Goal: Task Accomplishment & Management: Use online tool/utility

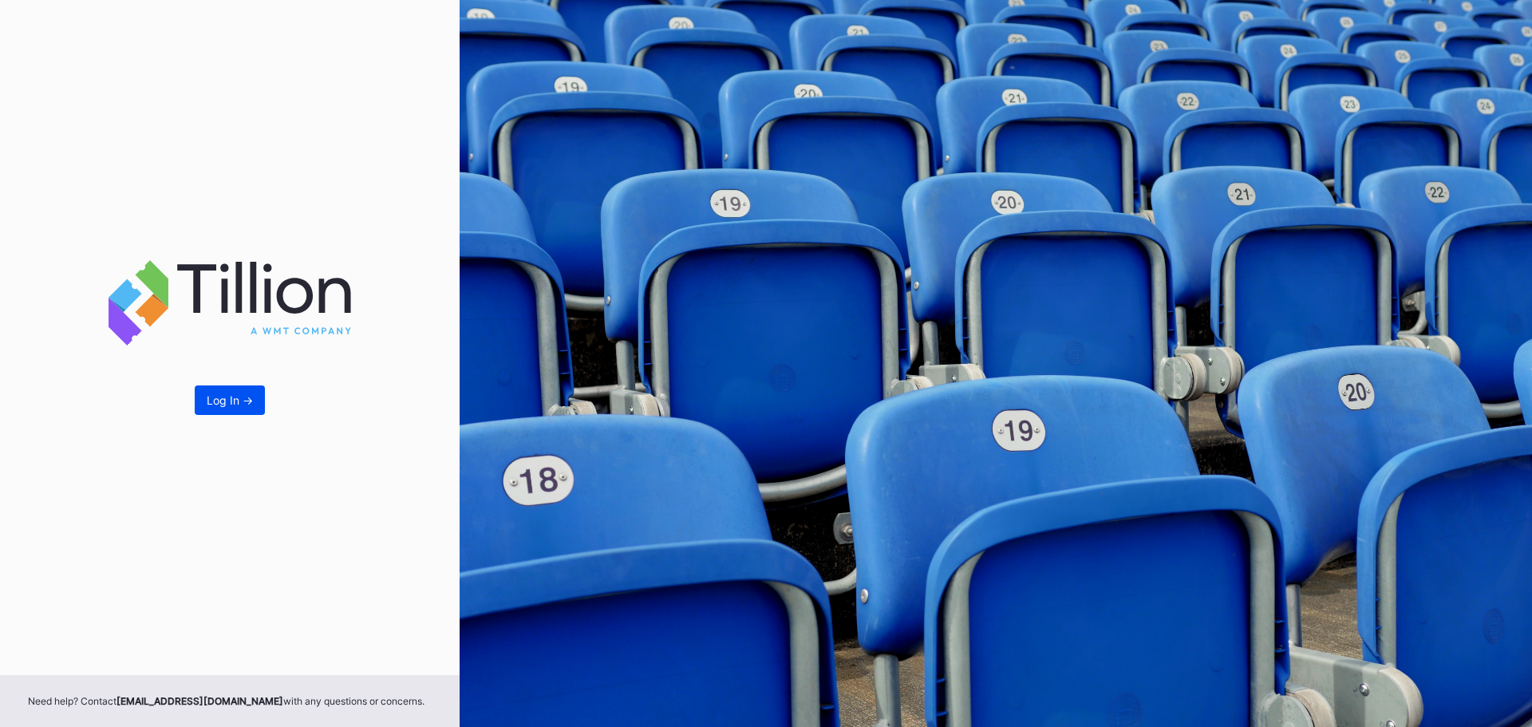
click at [226, 407] on button "Log In ->" at bounding box center [230, 400] width 70 height 30
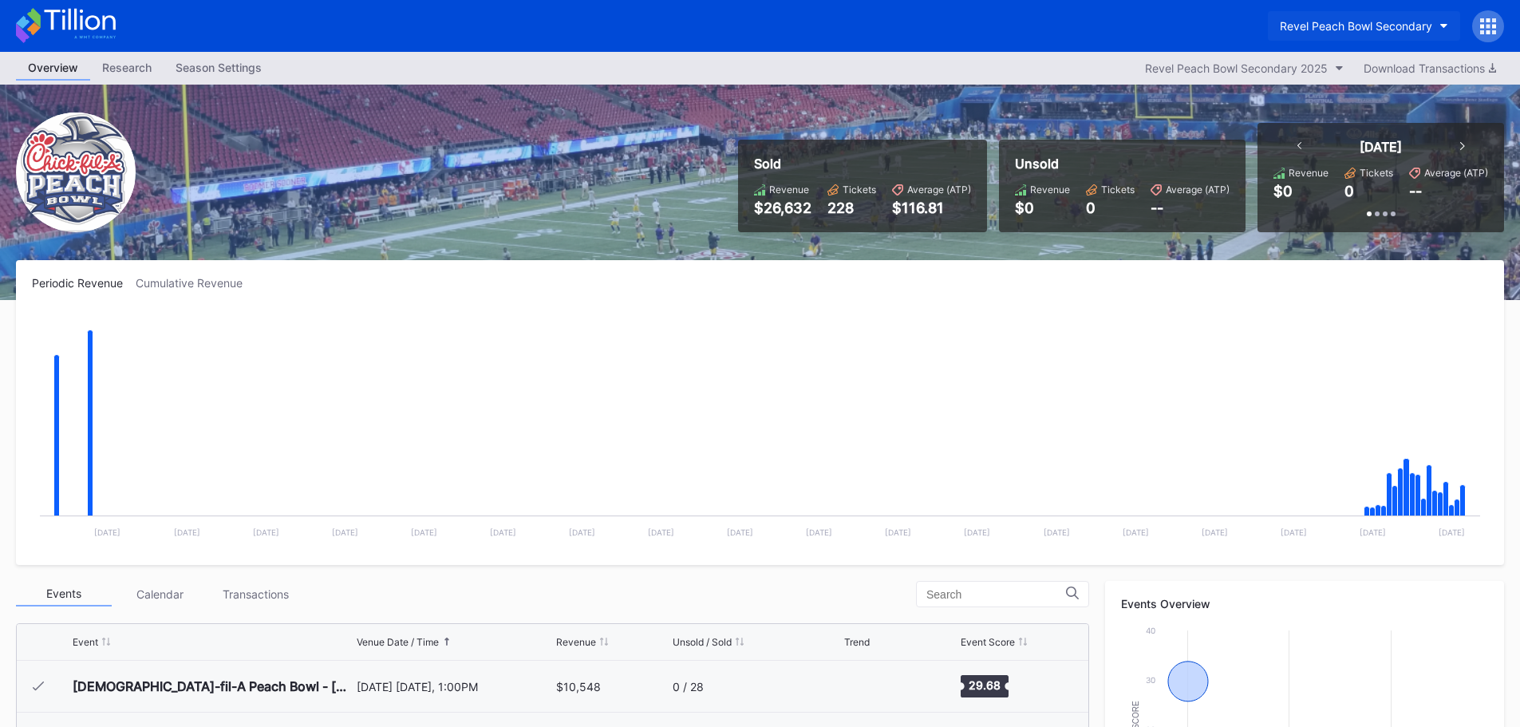
click at [1405, 30] on div "Revel Peach Bowl Secondary" at bounding box center [1356, 26] width 152 height 14
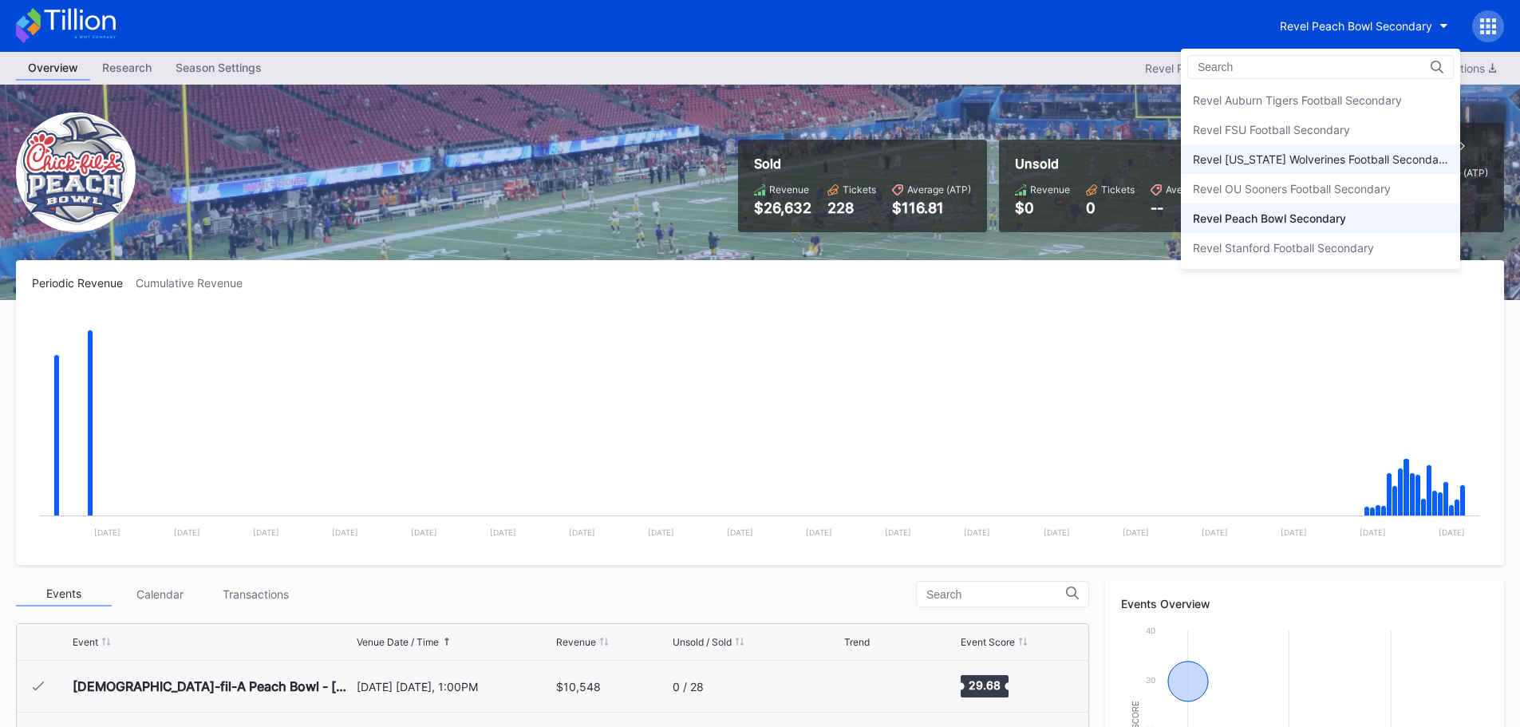
click at [1369, 152] on div "Revel [US_STATE] Wolverines Football Secondary" at bounding box center [1320, 159] width 255 height 14
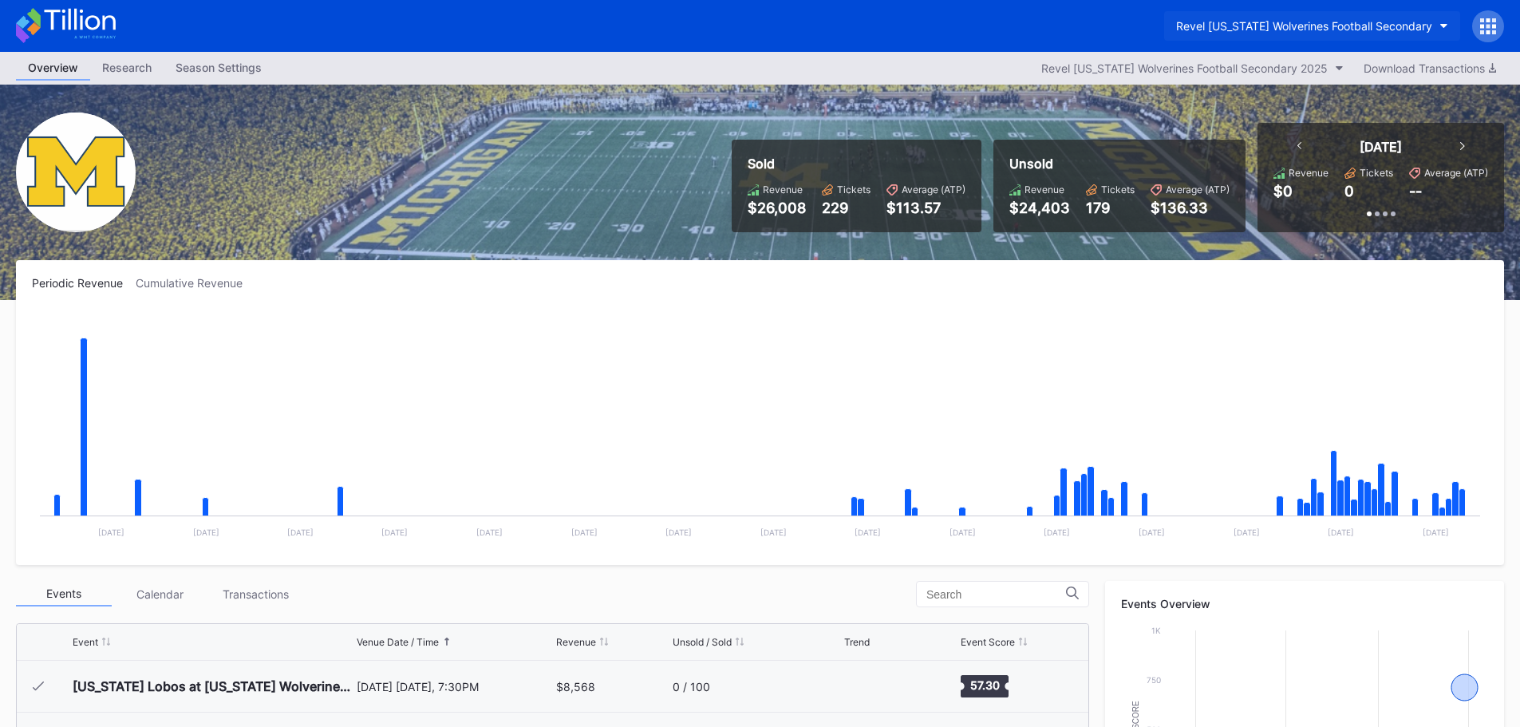
click at [1427, 21] on div "Revel [US_STATE] Wolverines Football Secondary" at bounding box center [1304, 26] width 256 height 14
click at [1472, 69] on div "Download Transactions" at bounding box center [1429, 68] width 132 height 14
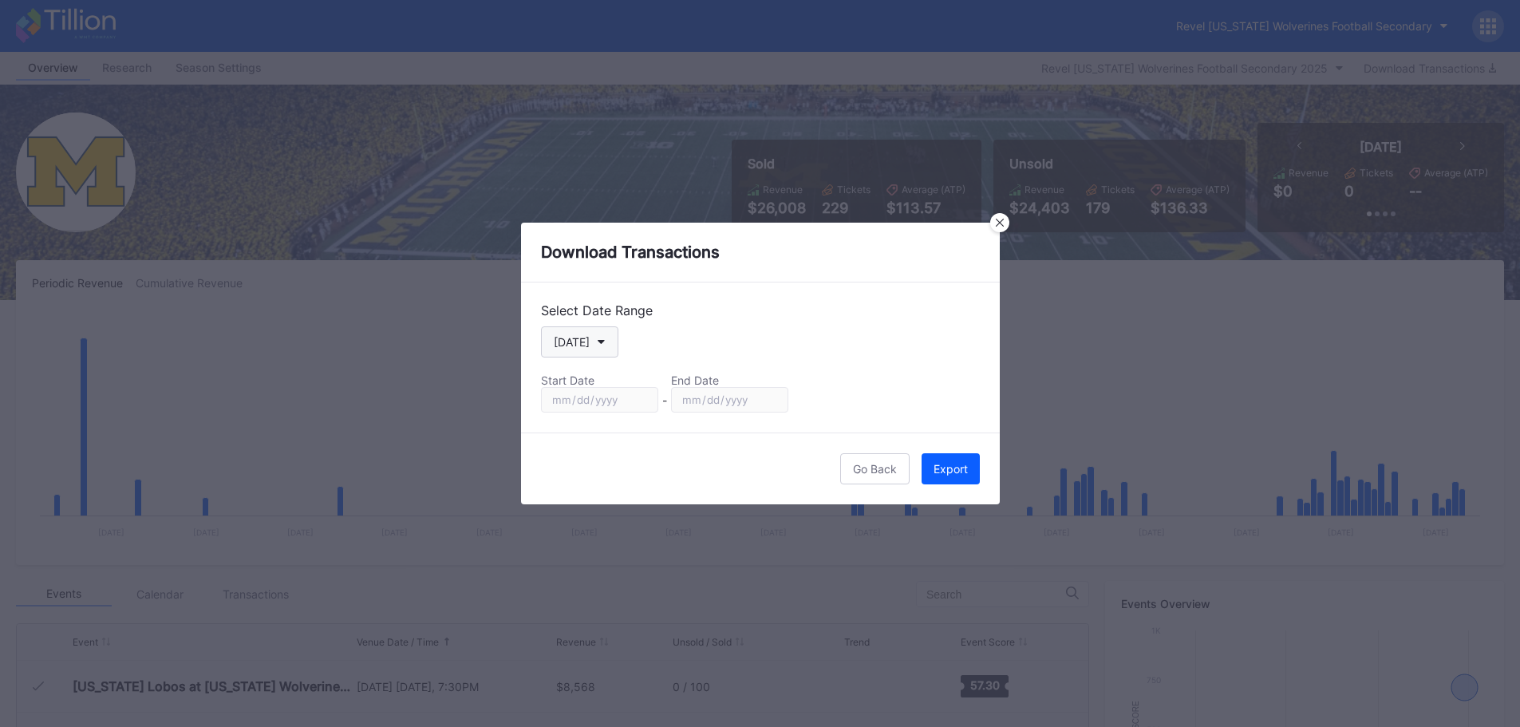
click at [598, 343] on icon "button" at bounding box center [602, 342] width 8 height 5
click at [597, 511] on div "Season" at bounding box center [587, 505] width 93 height 30
type input "[DATE]"
click at [955, 466] on div "Export" at bounding box center [950, 469] width 34 height 14
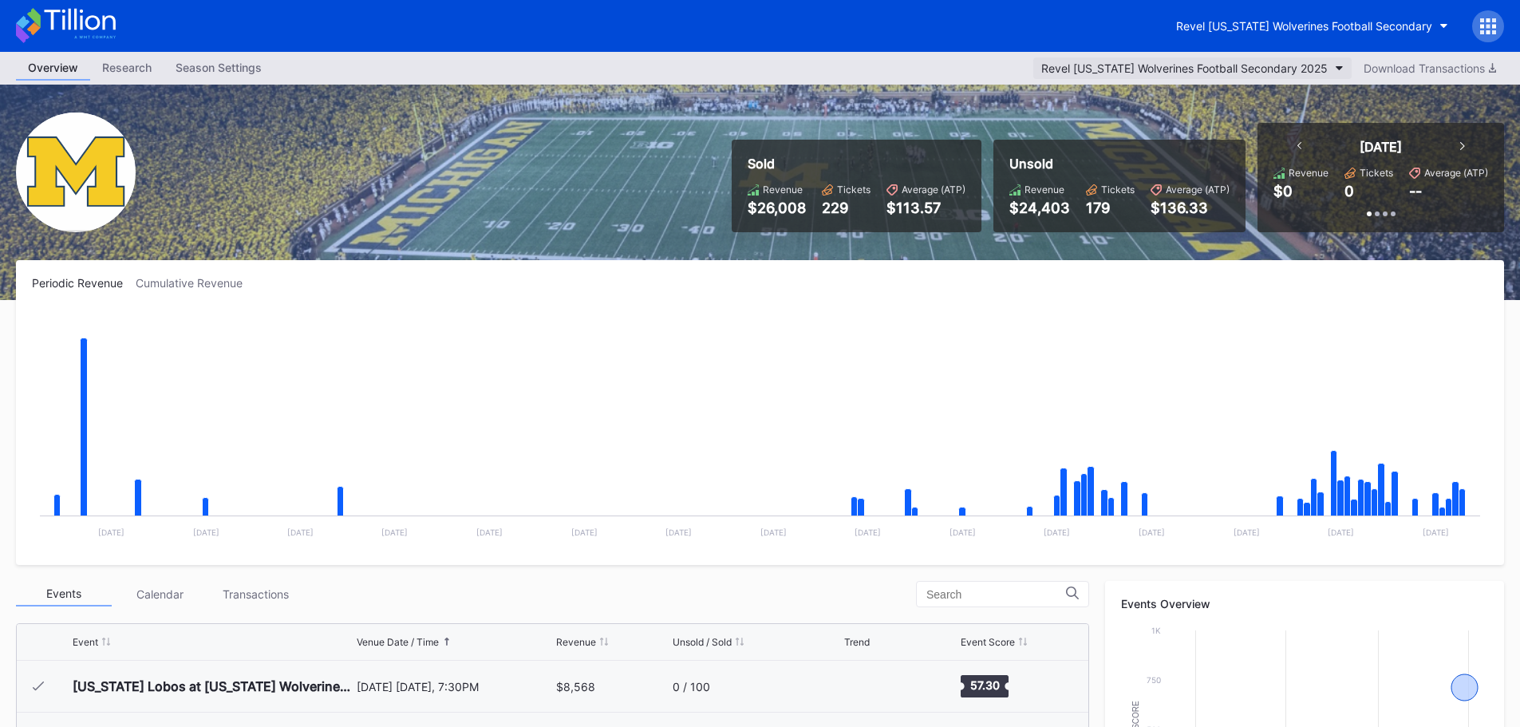
click at [1340, 67] on icon "button" at bounding box center [1339, 68] width 8 height 5
click at [1421, 27] on div "Revel [US_STATE] Wolverines Football Secondary" at bounding box center [1304, 26] width 256 height 14
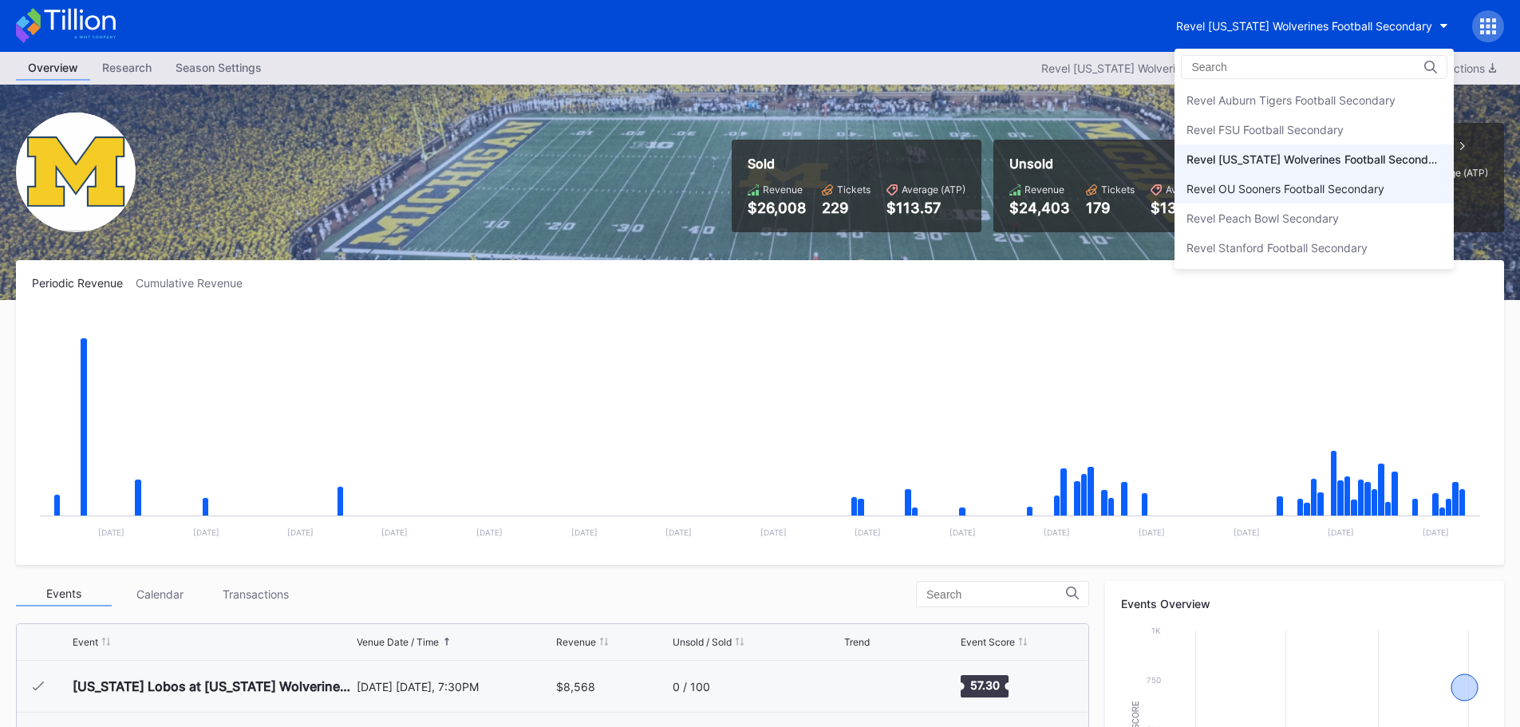
click at [1361, 187] on div "Revel OU Sooners Football Secondary" at bounding box center [1285, 189] width 198 height 14
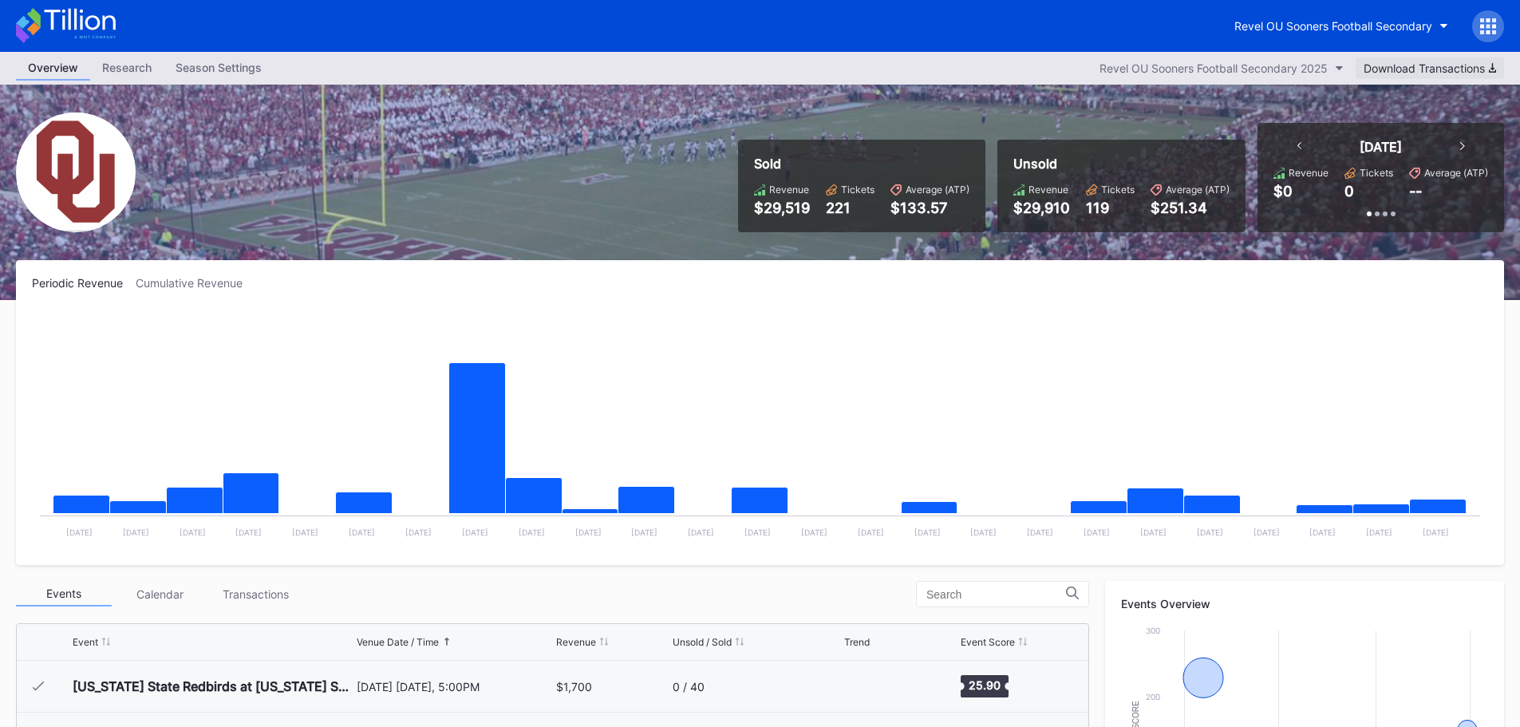
click at [1438, 69] on div "Download Transactions" at bounding box center [1429, 68] width 132 height 14
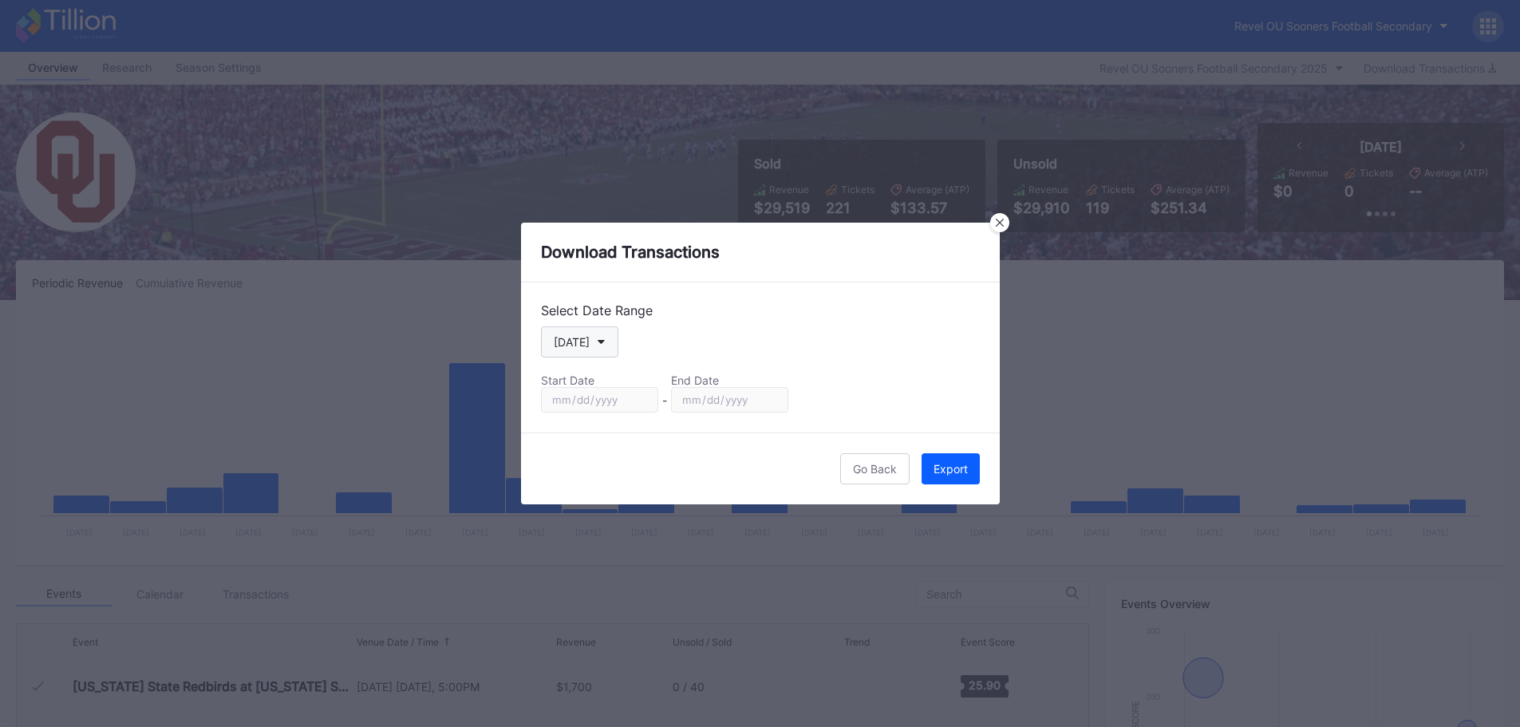
click at [597, 345] on button "[DATE]" at bounding box center [579, 341] width 77 height 31
click at [591, 511] on div "Season" at bounding box center [587, 505] width 93 height 30
type input "[DATE]"
click at [947, 472] on div "Export" at bounding box center [950, 469] width 34 height 14
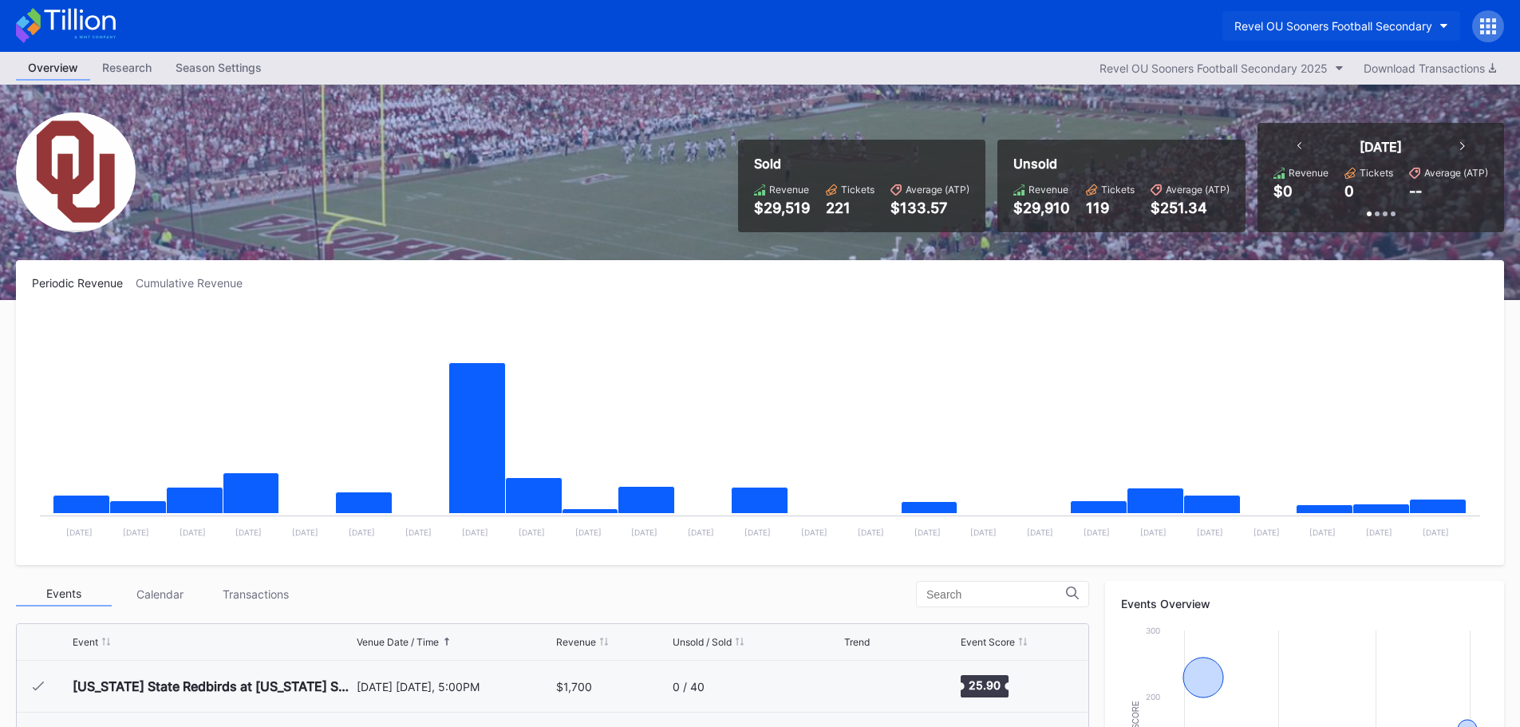
click at [1437, 26] on button "Revel OU Sooners Football Secondary" at bounding box center [1341, 26] width 238 height 30
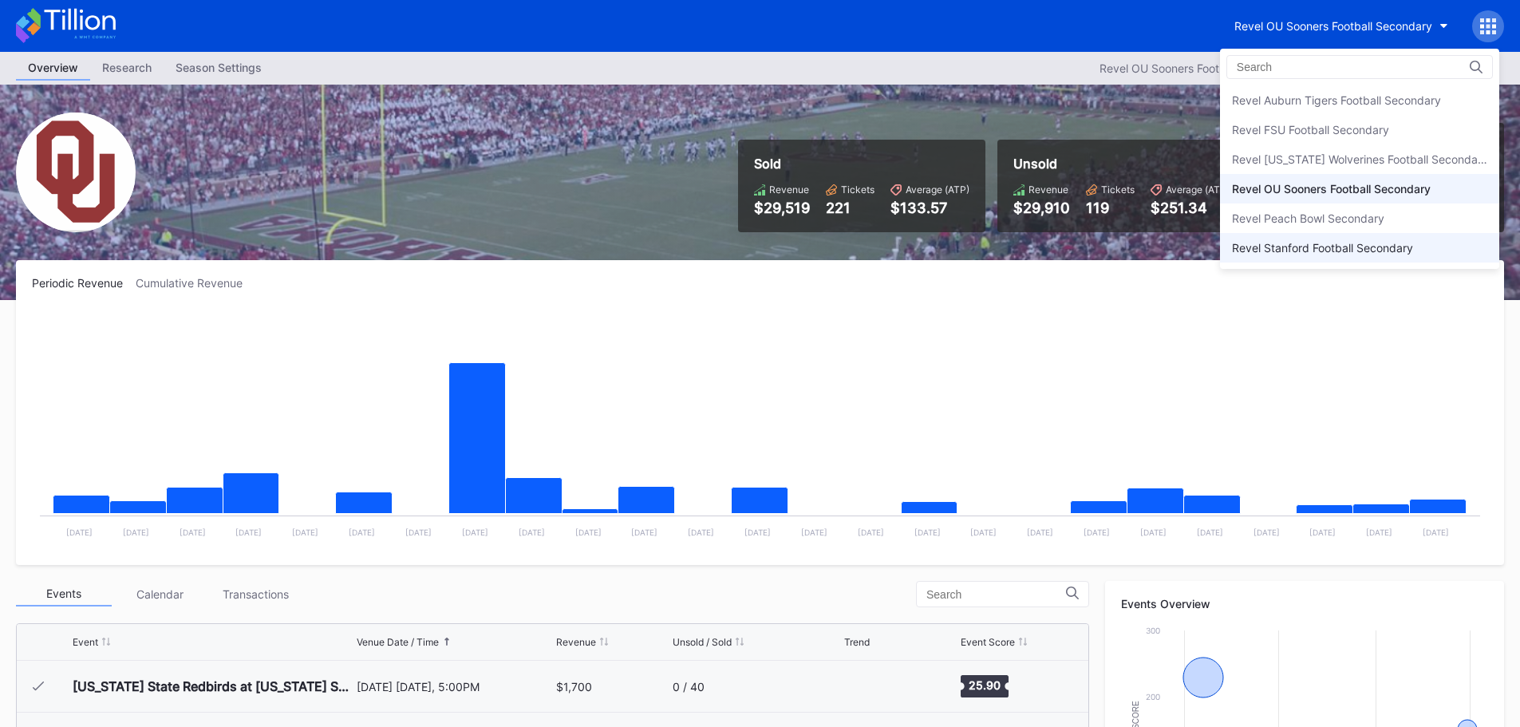
click at [1396, 247] on div "Revel Stanford Football Secondary" at bounding box center [1322, 248] width 181 height 14
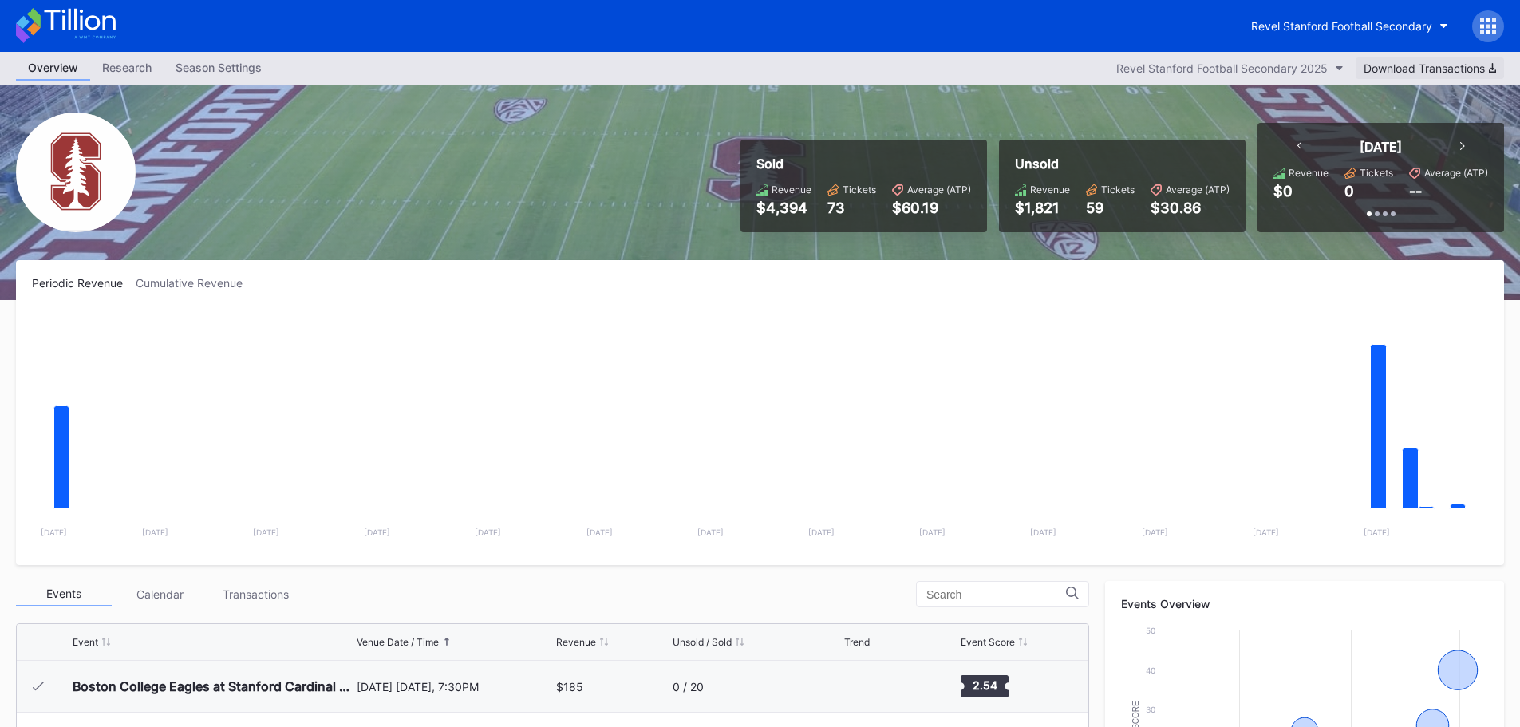
click at [1490, 69] on icon "button" at bounding box center [1492, 68] width 7 height 10
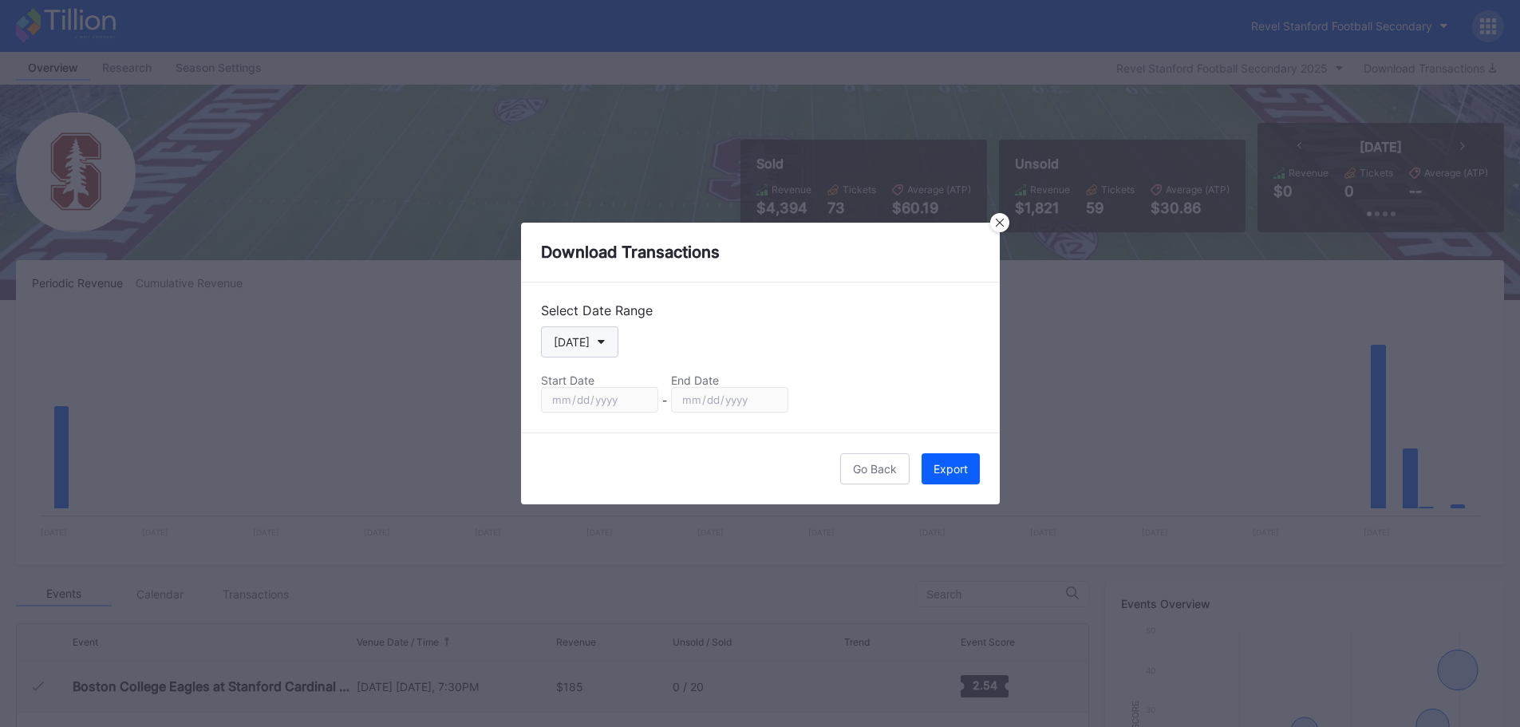
click at [594, 337] on button "[DATE]" at bounding box center [579, 341] width 77 height 31
click at [592, 511] on div "Season" at bounding box center [587, 505] width 93 height 30
type input "[DATE]"
click at [947, 468] on div "Export" at bounding box center [950, 469] width 34 height 14
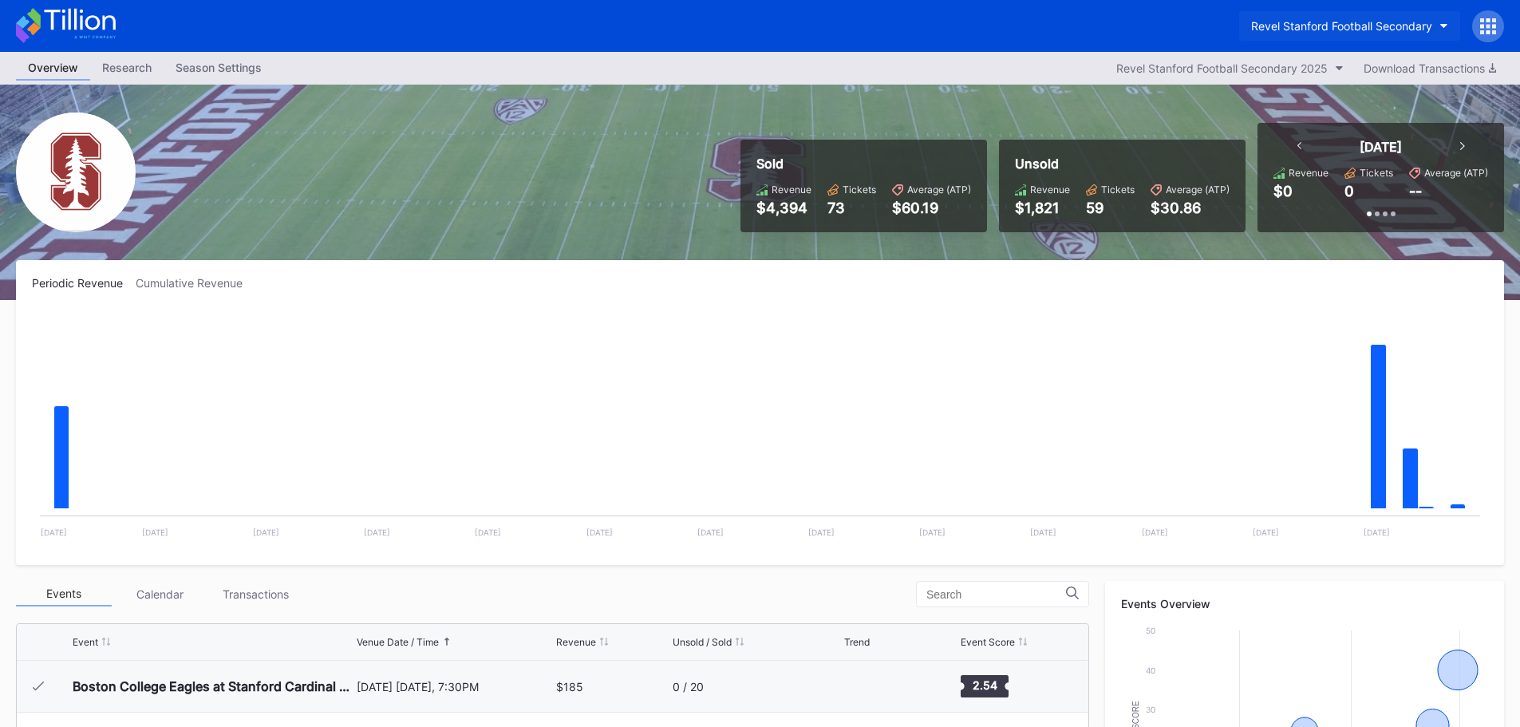
click at [1439, 14] on button "Revel Stanford Football Secondary" at bounding box center [1349, 26] width 221 height 30
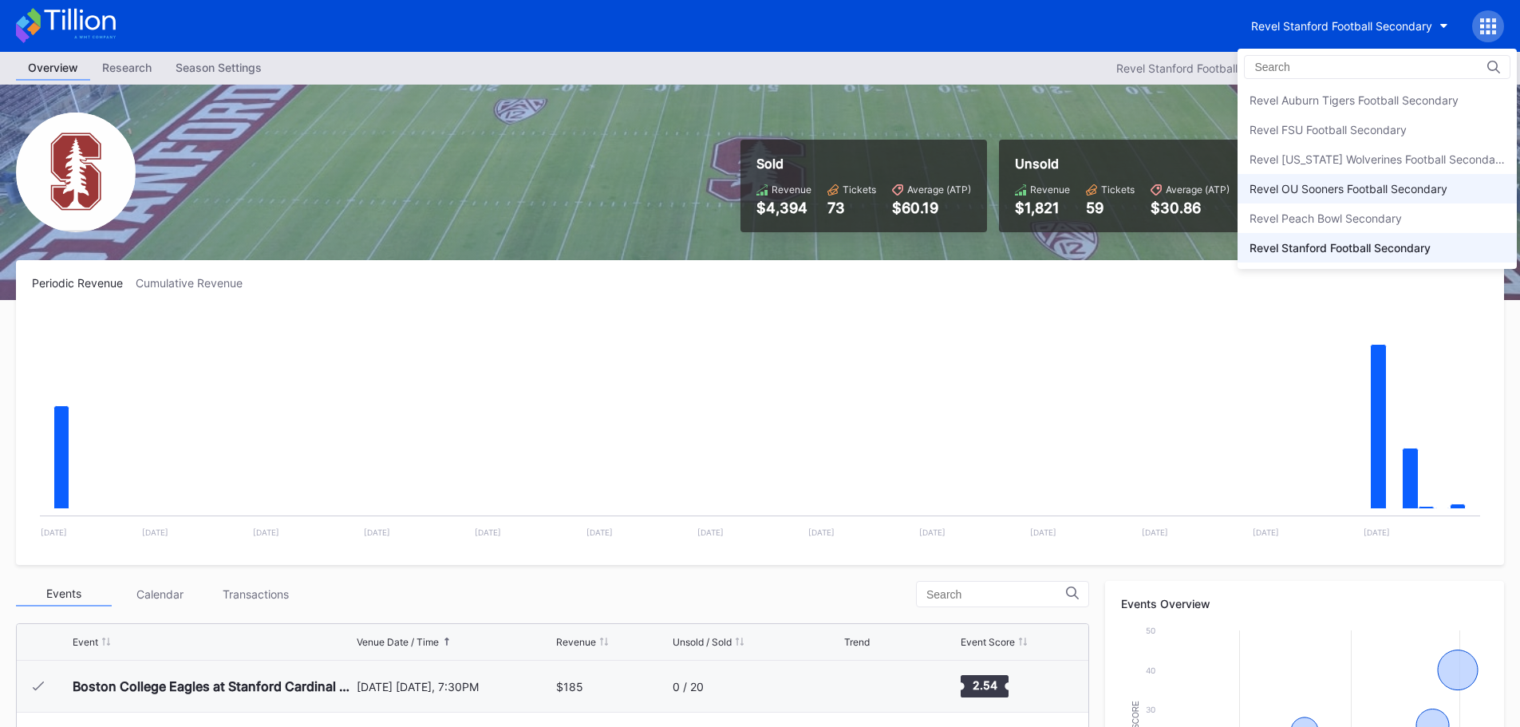
click at [1357, 176] on div "Revel OU Sooners Football Secondary" at bounding box center [1376, 189] width 279 height 30
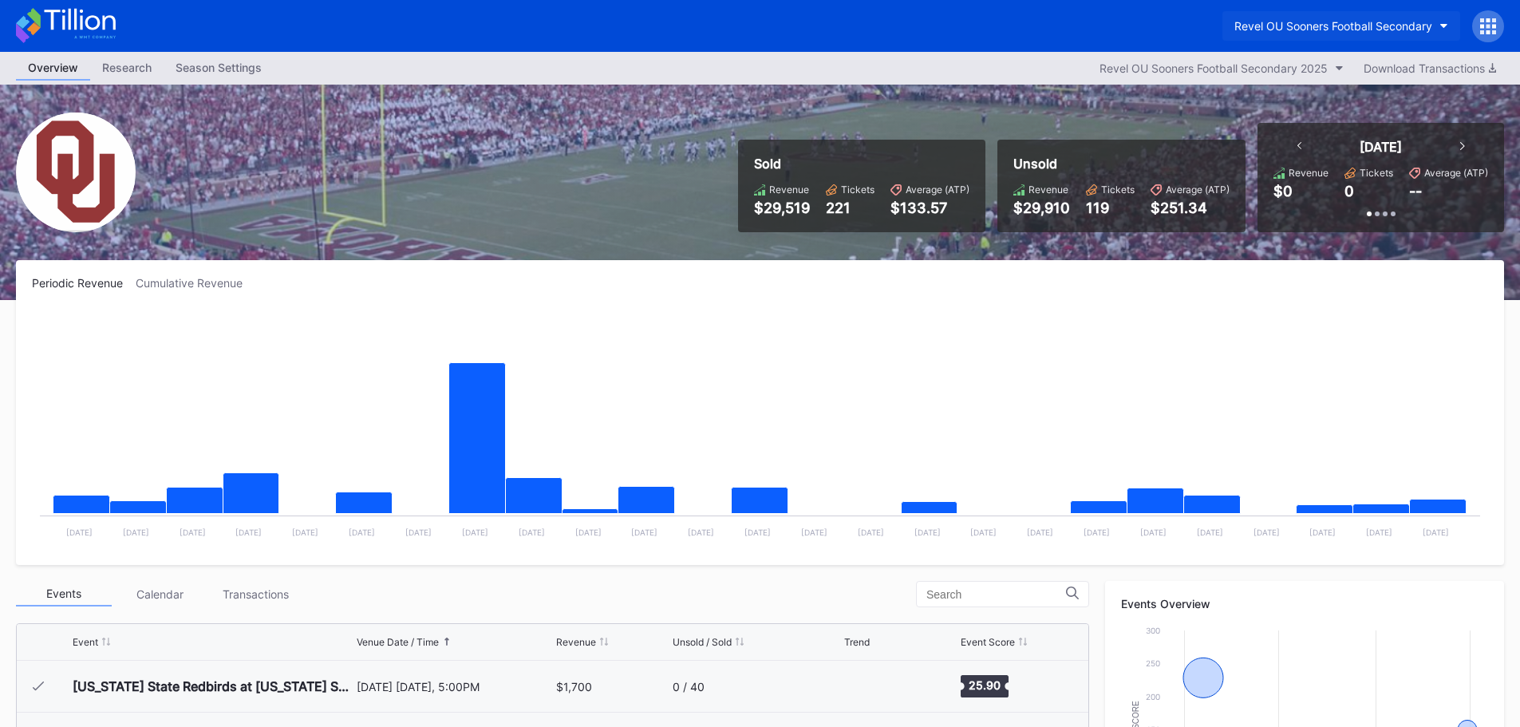
click at [1430, 31] on div "Revel OU Sooners Football Secondary" at bounding box center [1333, 26] width 198 height 14
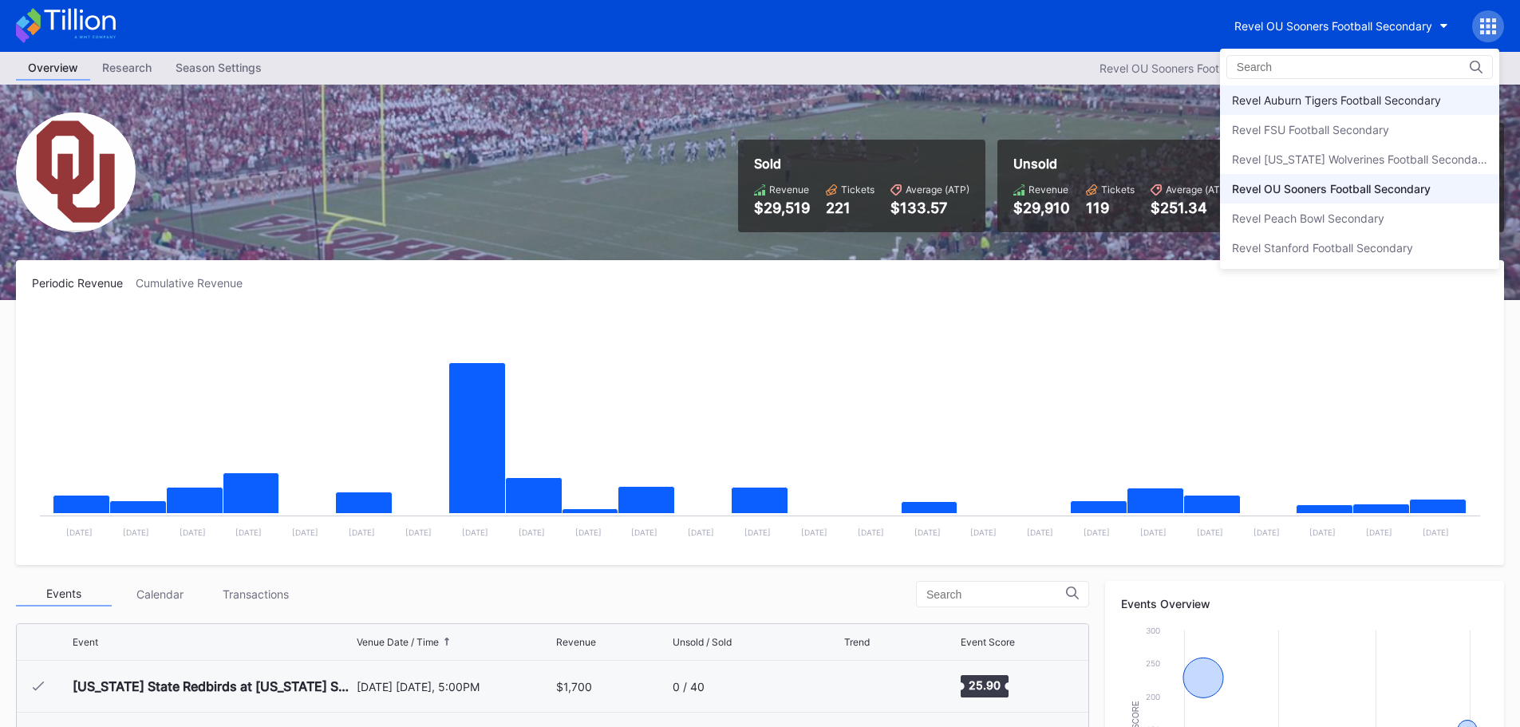
click at [1379, 103] on div "Revel Auburn Tigers Football Secondary" at bounding box center [1336, 100] width 209 height 14
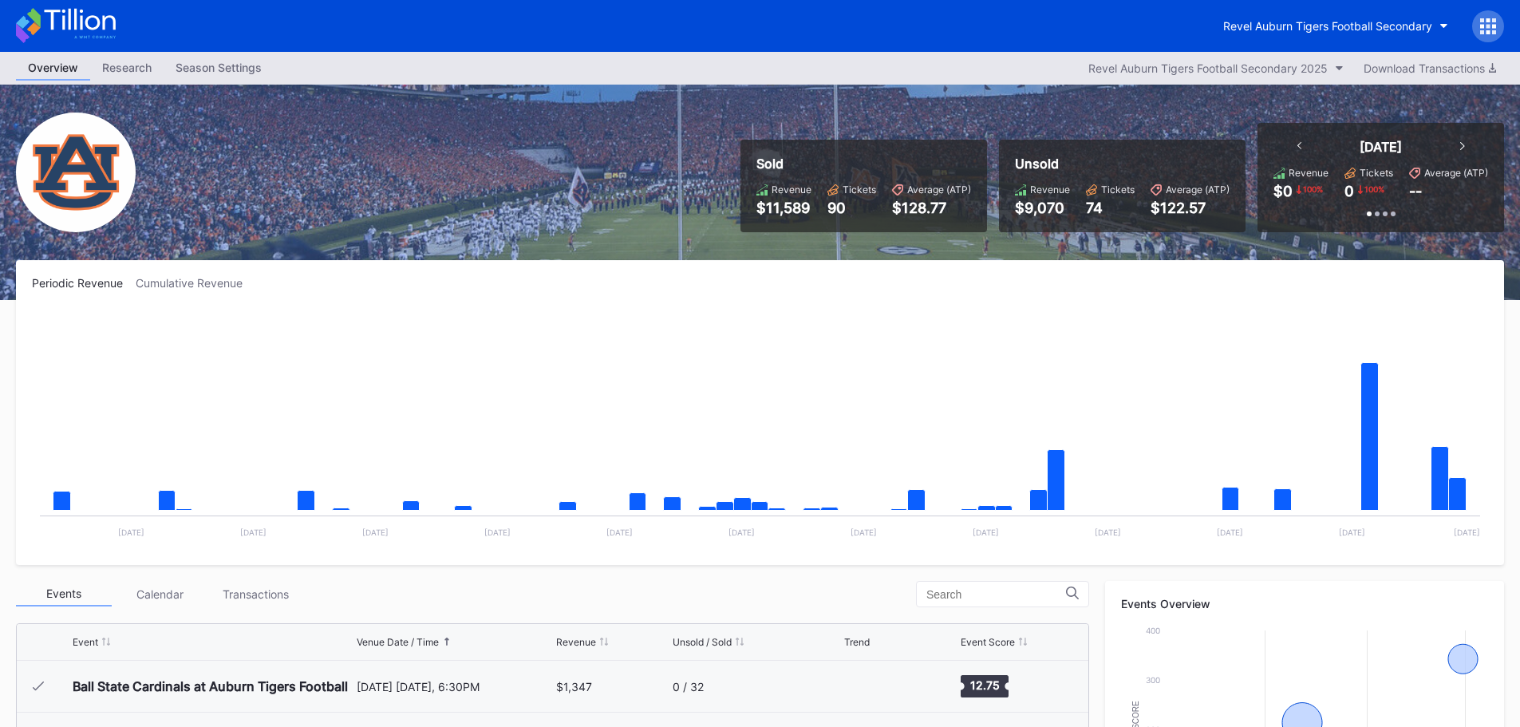
click at [1481, 24] on icon at bounding box center [1482, 26] width 4 height 4
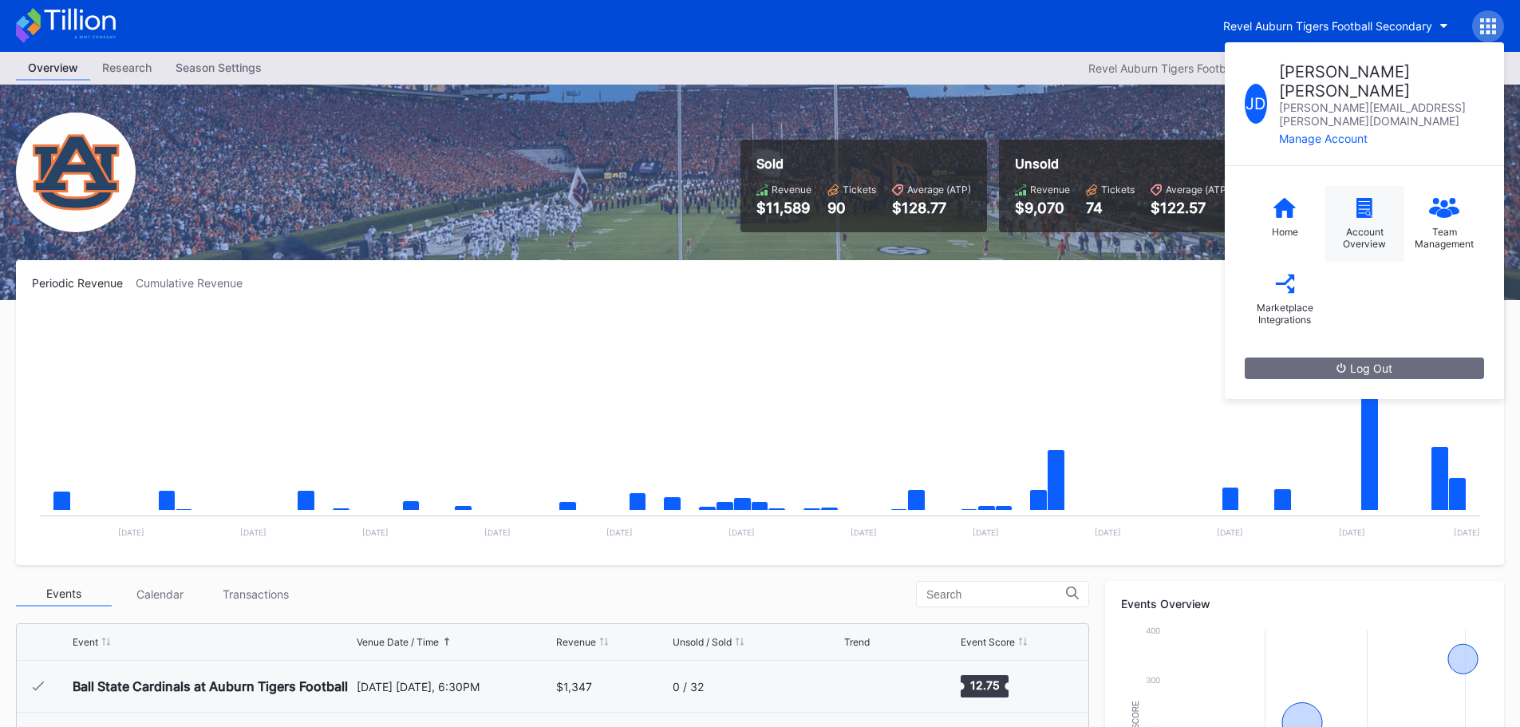
click at [1370, 198] on icon at bounding box center [1364, 208] width 16 height 20
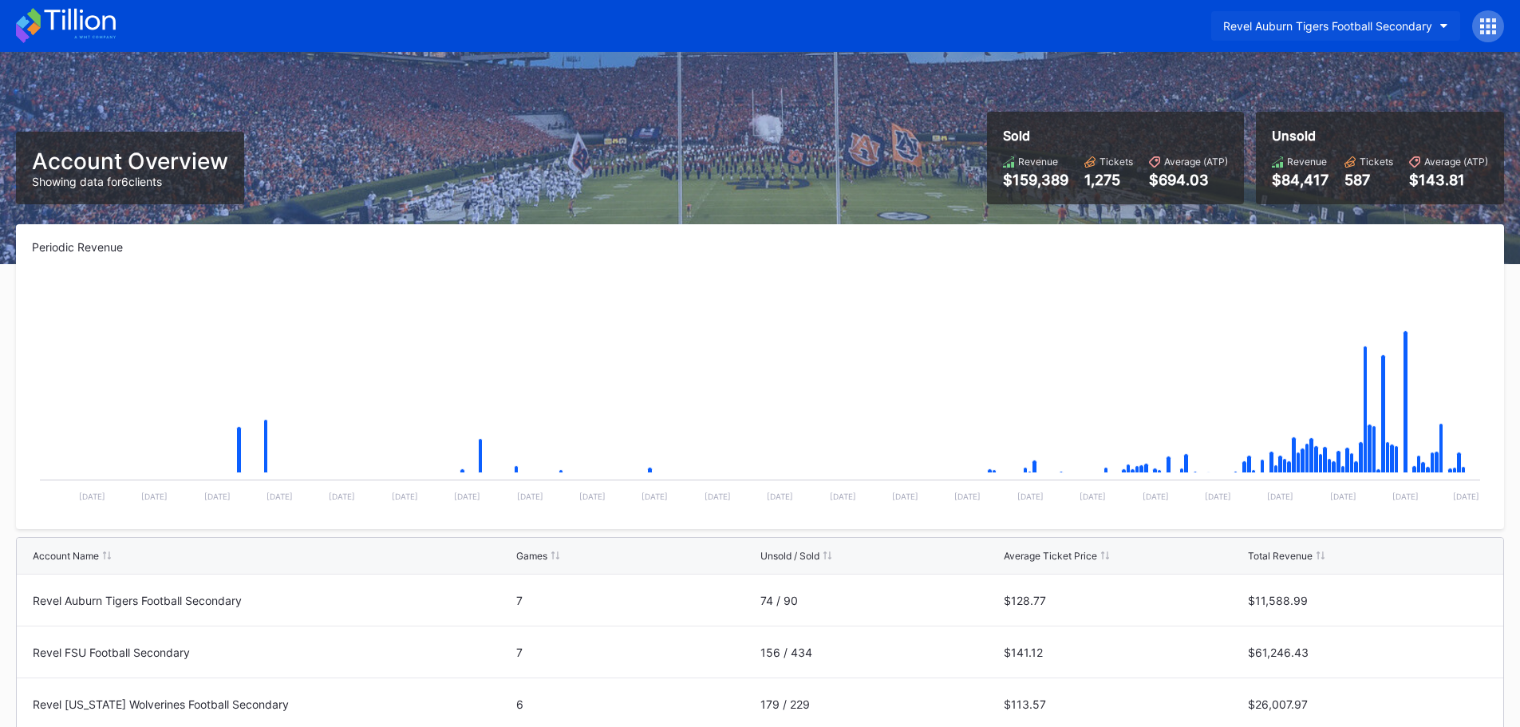
click at [1428, 23] on div "Revel Auburn Tigers Football Secondary" at bounding box center [1327, 26] width 209 height 14
click at [1028, 182] on div "$159,389" at bounding box center [1035, 180] width 65 height 17
drag, startPoint x: 1031, startPoint y: 183, endPoint x: 866, endPoint y: 322, distance: 216.2
click at [866, 323] on rect "Chart title" at bounding box center [760, 393] width 1456 height 239
click at [66, 19] on icon at bounding box center [66, 25] width 100 height 35
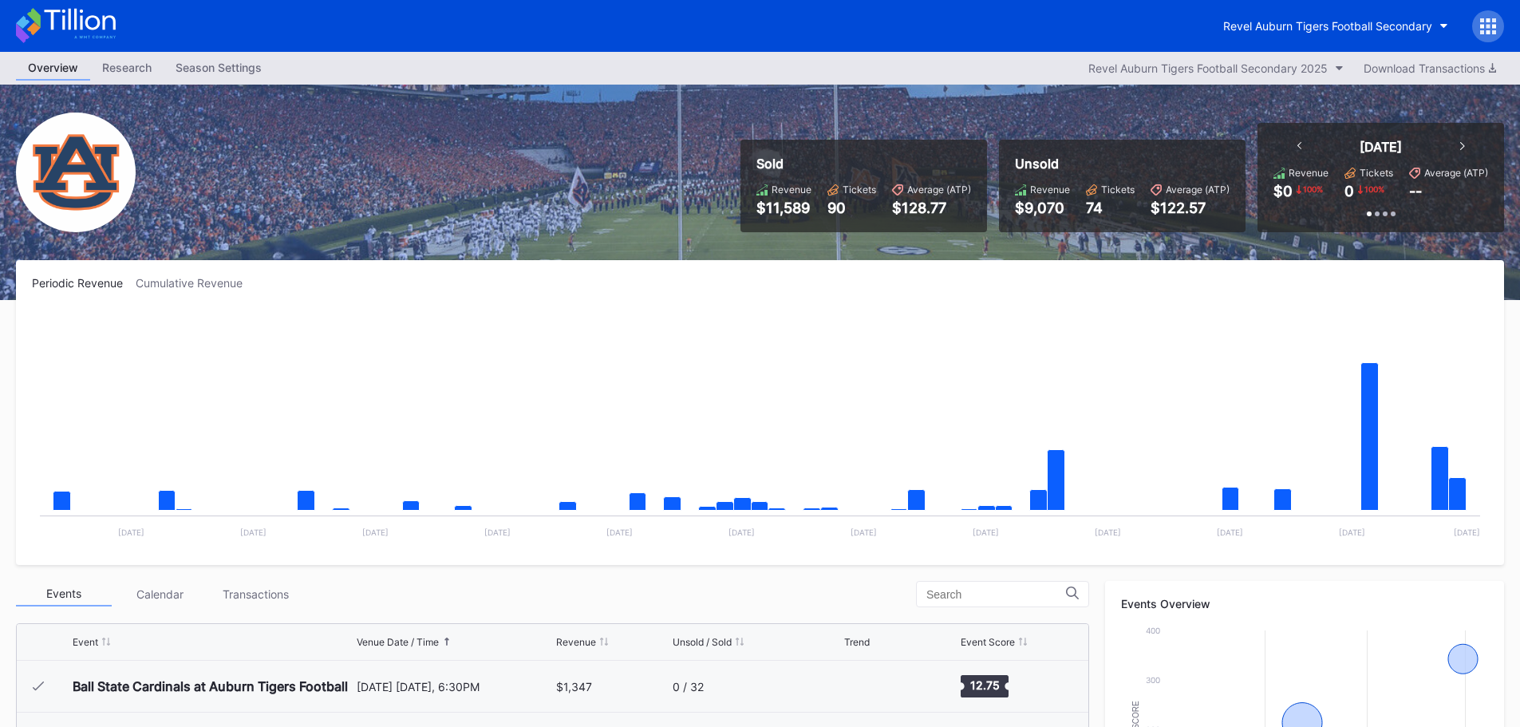
click at [246, 288] on div "Cumulative Revenue" at bounding box center [196, 283] width 120 height 14
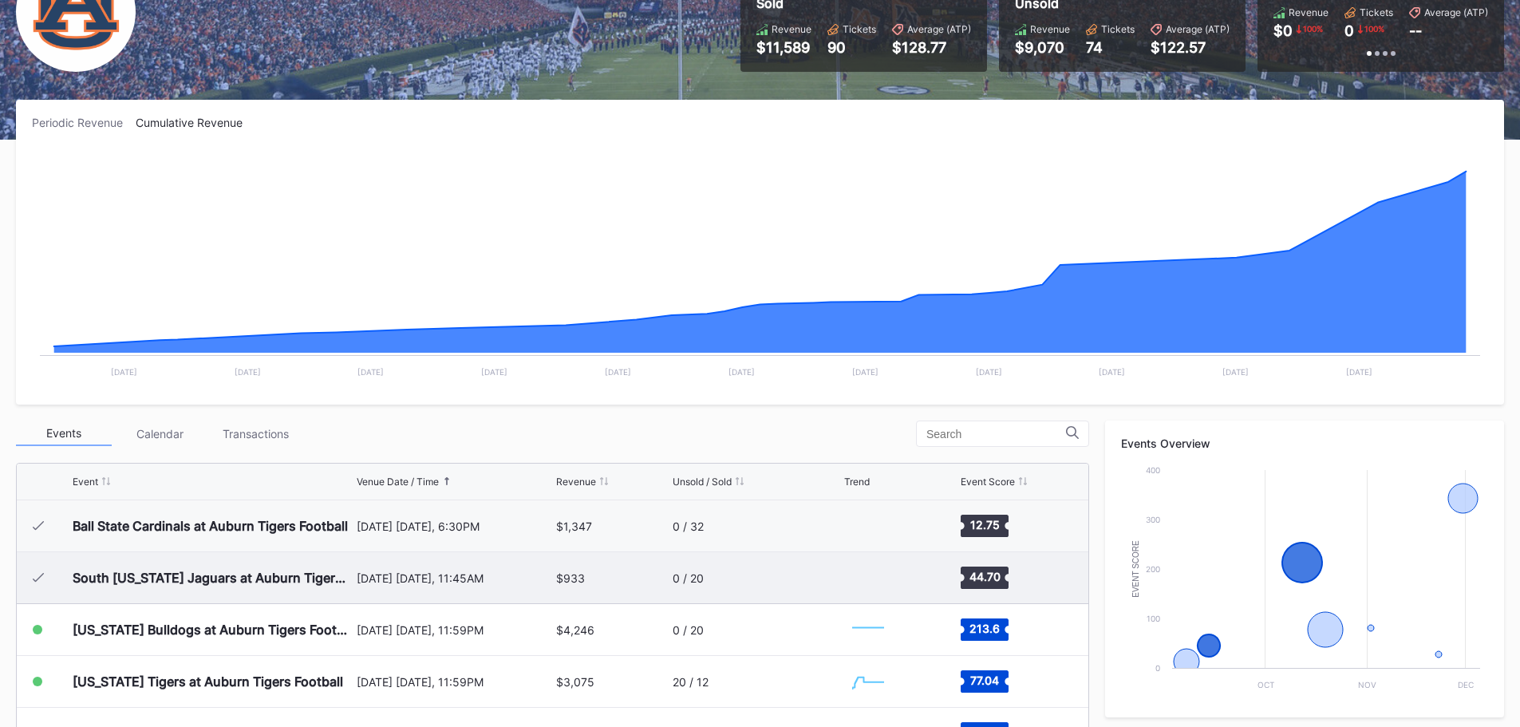
scroll to position [479, 0]
